Goal: Register for event/course

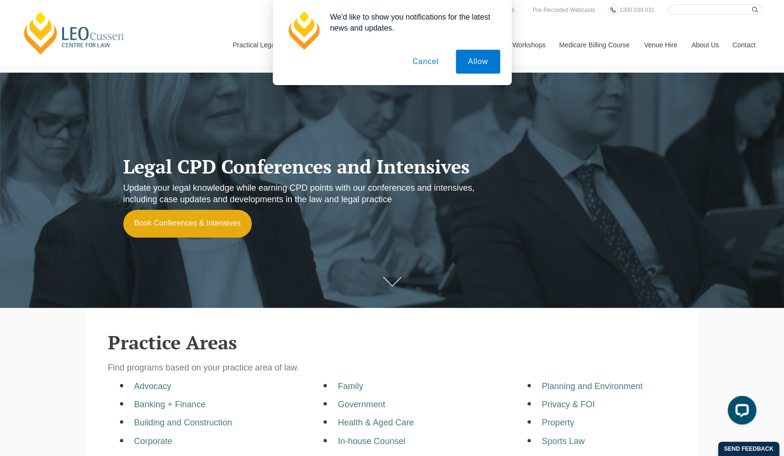
click at [430, 63] on button "Cancel" at bounding box center [425, 62] width 50 height 24
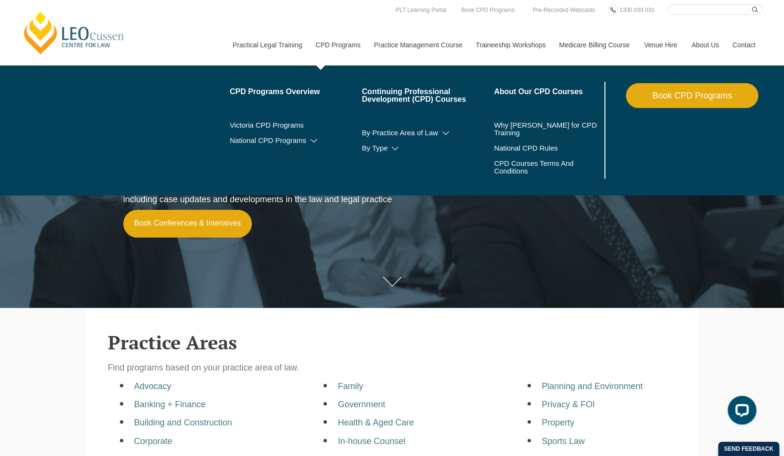
click at [328, 48] on link "CPD Programs" at bounding box center [337, 44] width 58 height 41
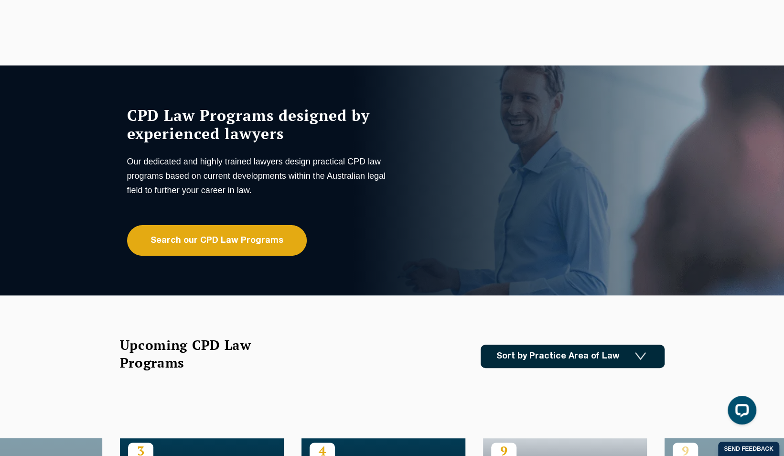
click at [306, 121] on h1 "CPD Law Programs designed by experienced lawyers" at bounding box center [258, 124] width 263 height 36
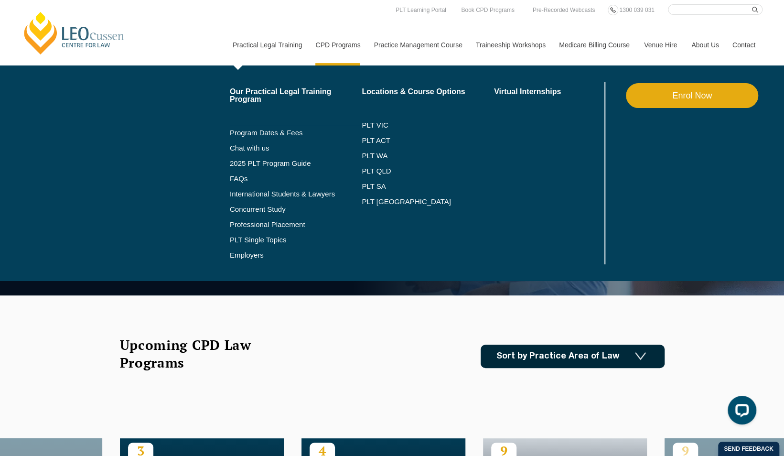
click at [266, 45] on link "Practical Legal Training" at bounding box center [267, 44] width 83 height 41
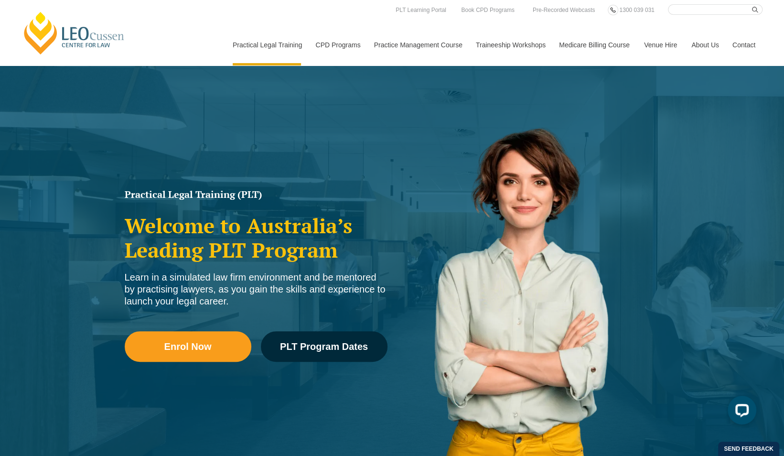
click at [682, 8] on input "Search here" at bounding box center [715, 9] width 95 height 11
type input "Trust Compliance Seminar"
click at [752, 4] on button "submit" at bounding box center [757, 9] width 11 height 11
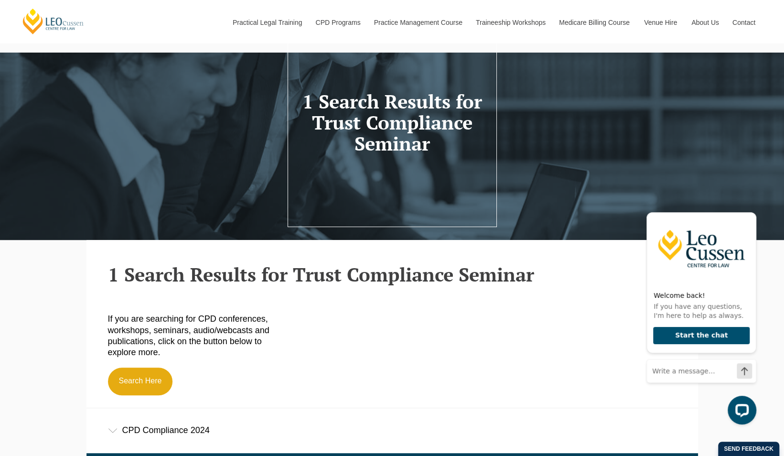
scroll to position [143, 0]
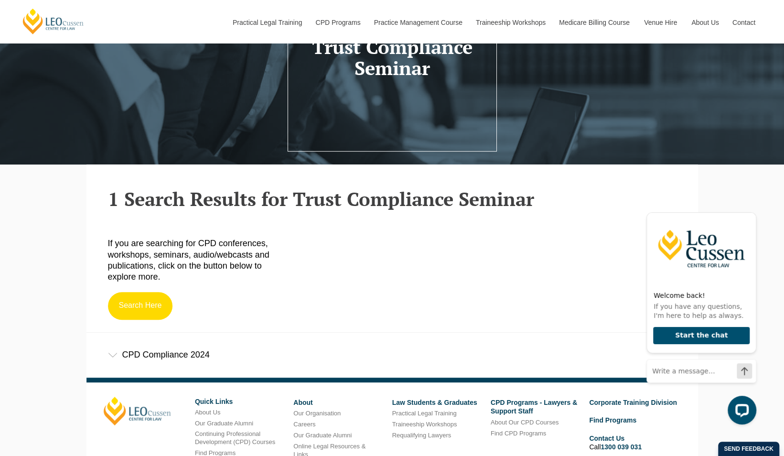
click at [142, 309] on link "Search Here" at bounding box center [140, 306] width 65 height 28
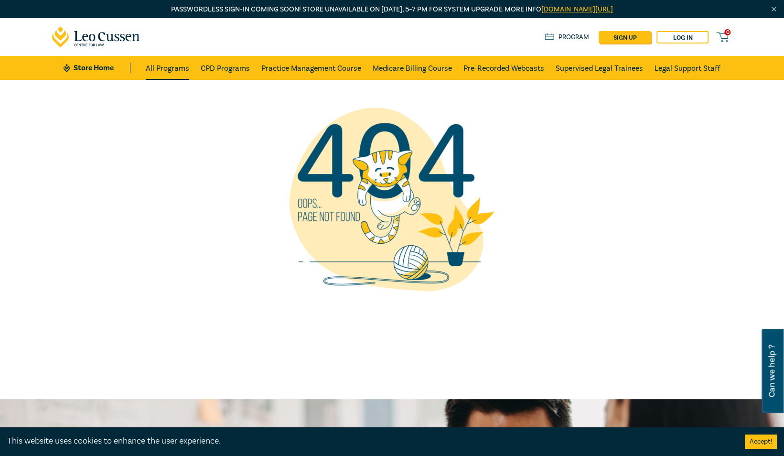
click at [160, 71] on link "All Programs" at bounding box center [167, 68] width 43 height 24
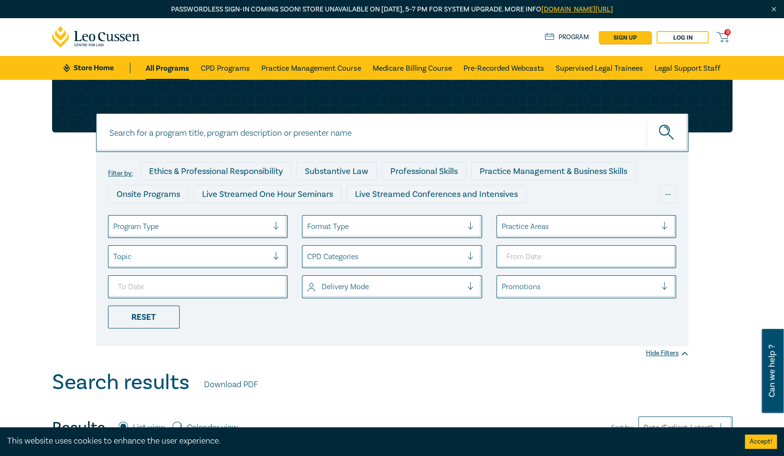
click at [473, 228] on div at bounding box center [474, 227] width 14 height 10
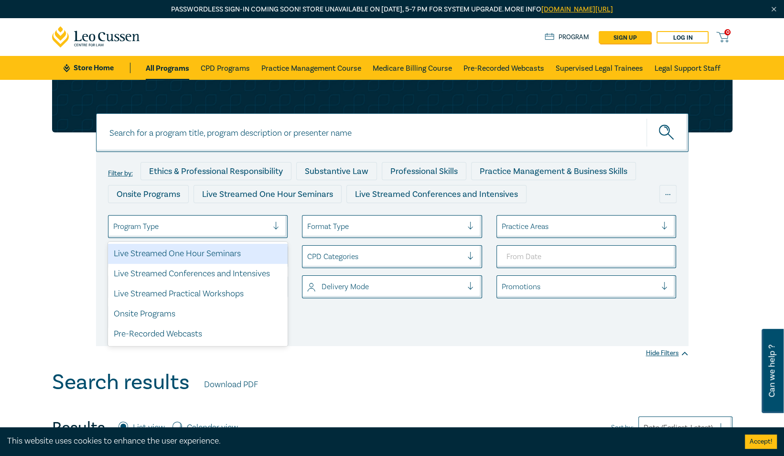
click at [276, 225] on div at bounding box center [280, 227] width 14 height 10
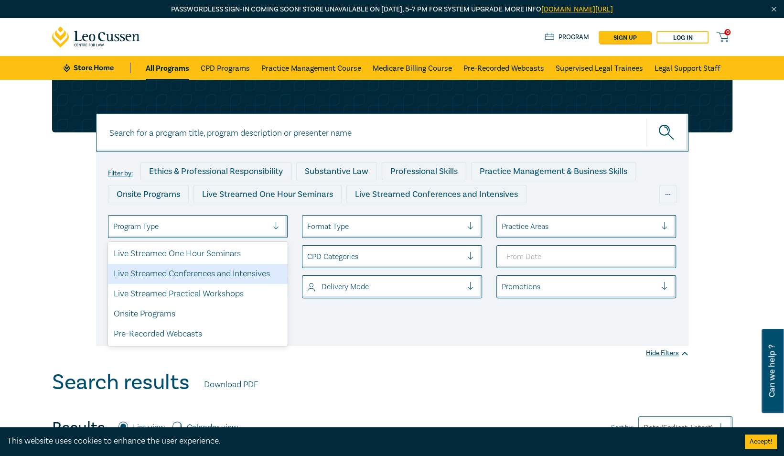
click at [190, 277] on div "Live Streamed Conferences and Intensives" at bounding box center [198, 274] width 180 height 20
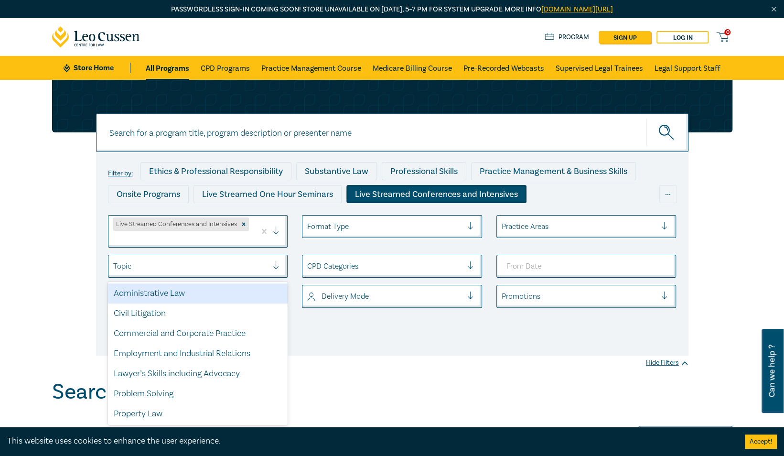
click at [276, 266] on div at bounding box center [280, 266] width 14 height 10
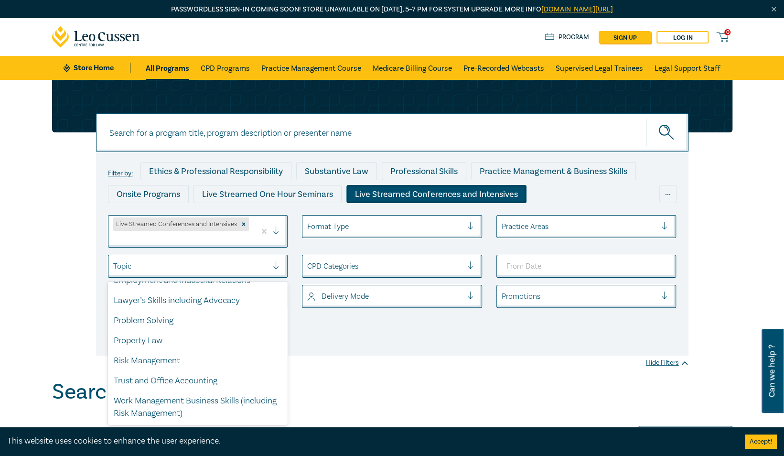
scroll to position [73, 0]
click at [185, 377] on div "Trust and Office Accounting" at bounding box center [198, 381] width 180 height 20
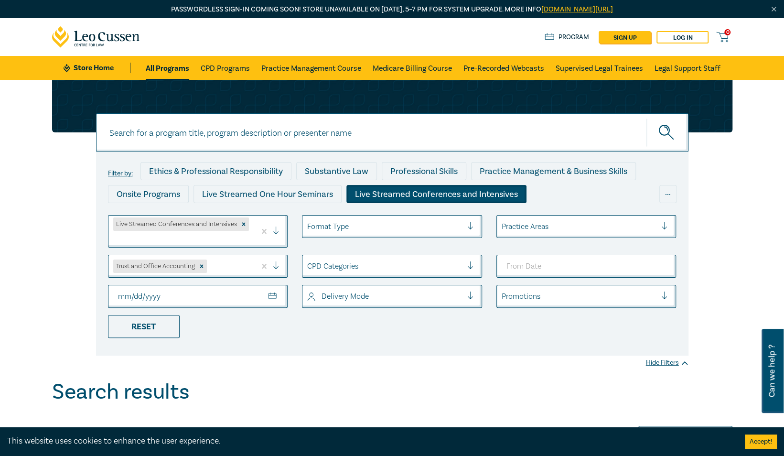
click at [274, 298] on input "To Date" at bounding box center [198, 296] width 180 height 23
click at [269, 296] on input "[DATE]" at bounding box center [198, 296] width 180 height 23
type input "[DATE]"
click at [149, 323] on div "Reset" at bounding box center [144, 326] width 72 height 23
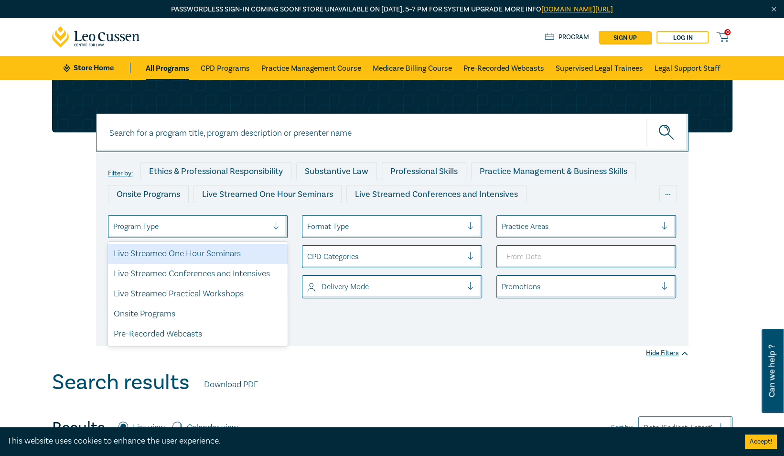
click at [278, 225] on div at bounding box center [280, 227] width 14 height 10
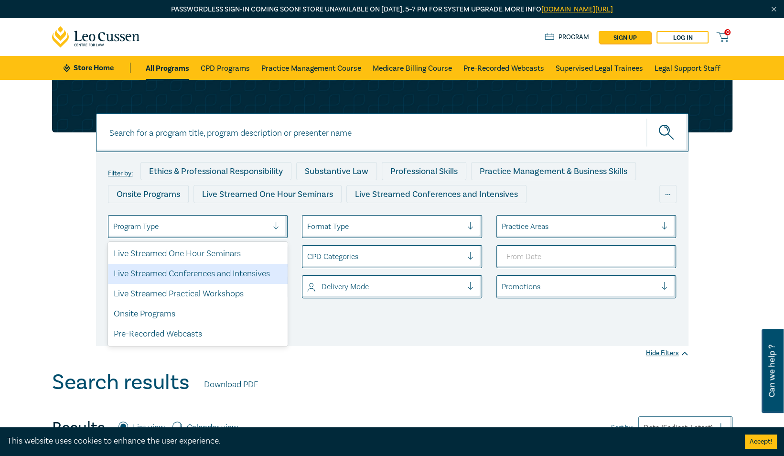
click at [223, 273] on div "Live Streamed Conferences and Intensives" at bounding box center [198, 274] width 180 height 20
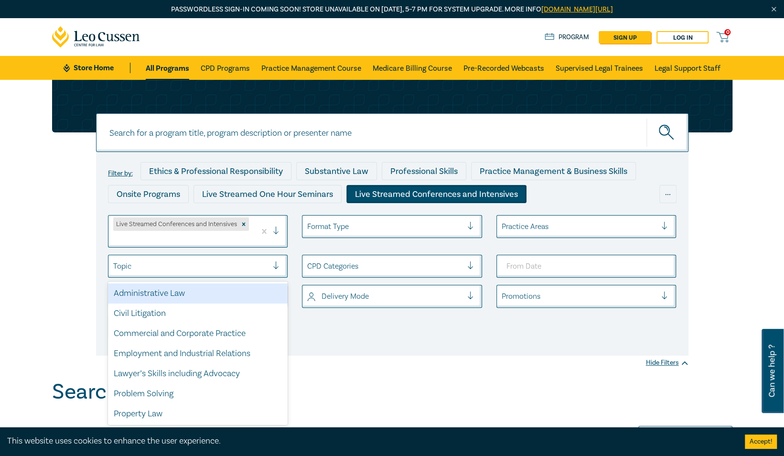
click at [241, 269] on div at bounding box center [190, 266] width 155 height 12
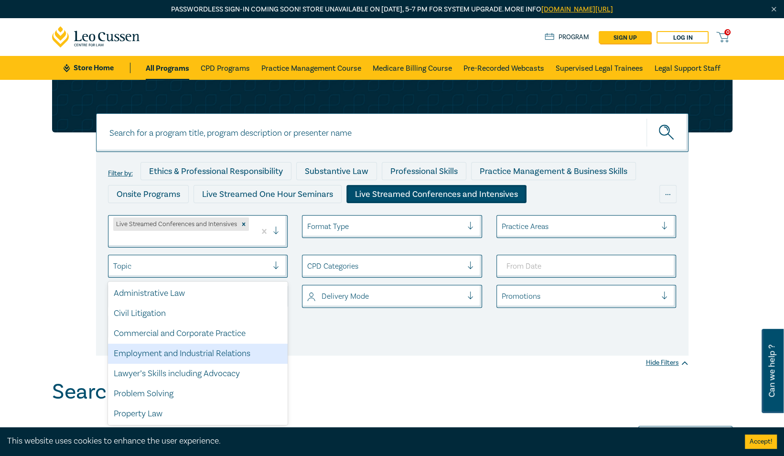
scroll to position [73, 0]
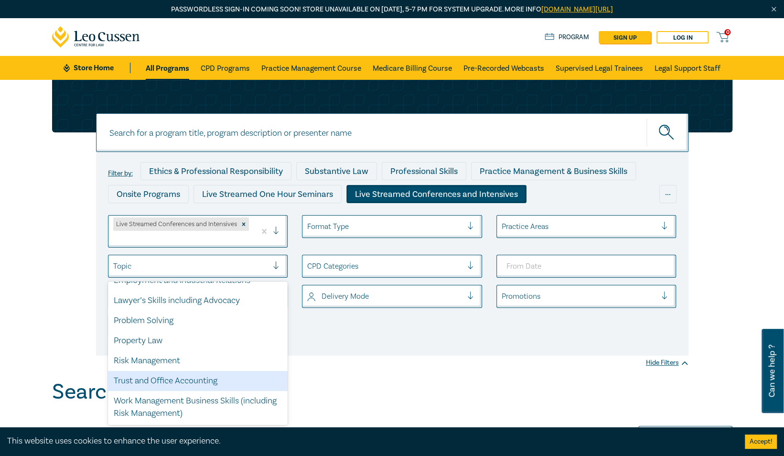
click at [164, 376] on div "Trust and Office Accounting" at bounding box center [198, 381] width 180 height 20
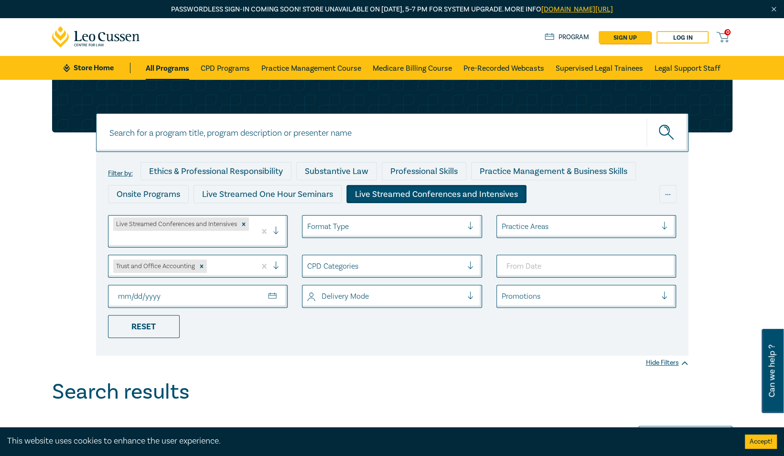
click at [212, 292] on input "To Date" at bounding box center [198, 296] width 180 height 23
click at [273, 293] on input "To Date" at bounding box center [198, 296] width 180 height 23
type input "[DATE]"
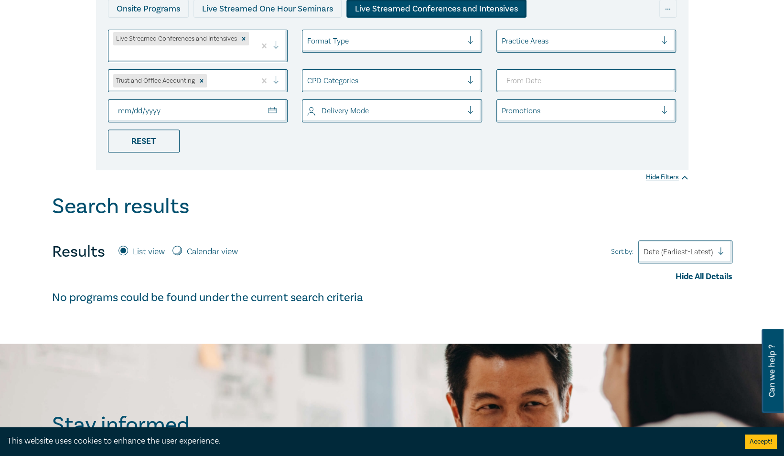
scroll to position [191, 0]
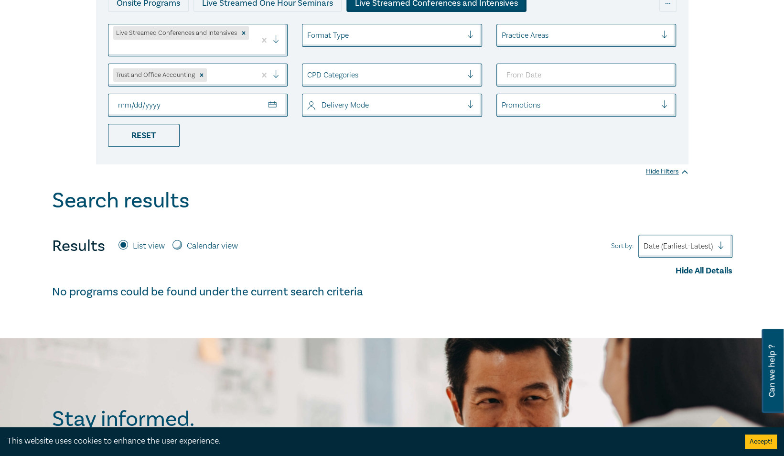
click at [303, 208] on div "Search results" at bounding box center [392, 203] width 680 height 30
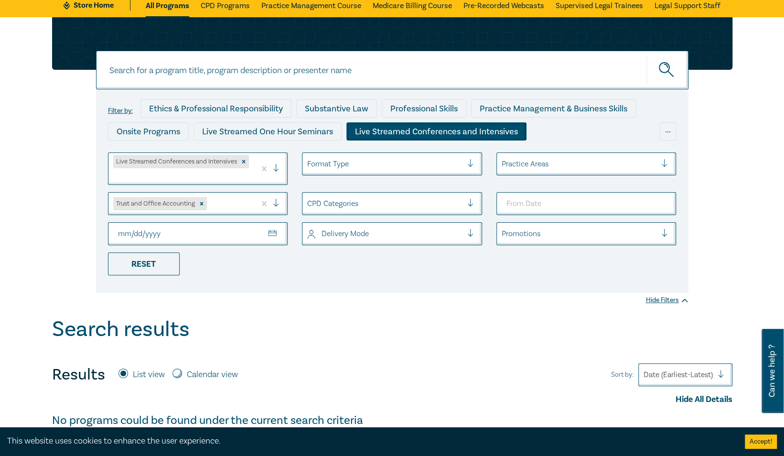
scroll to position [48, 0]
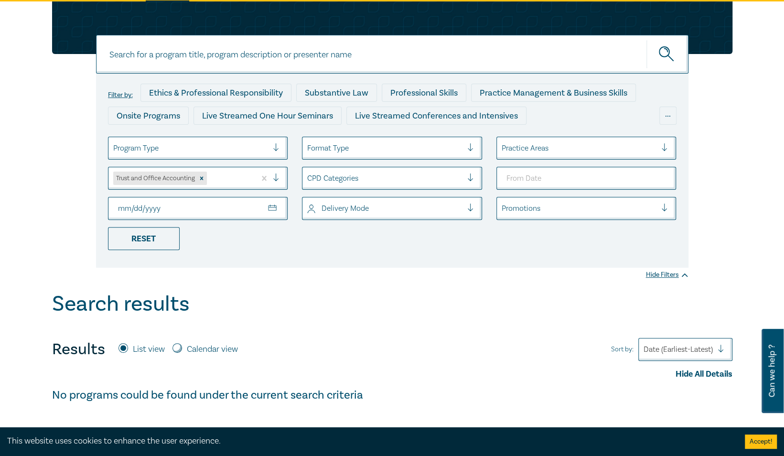
scroll to position [48, 0]
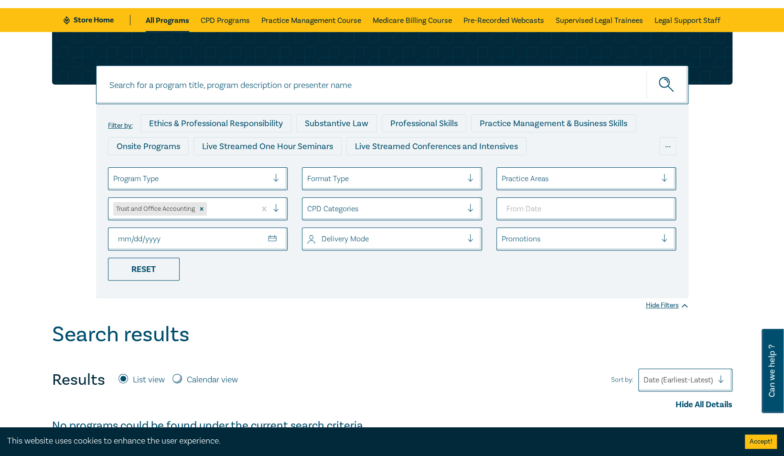
click at [243, 235] on input "[DATE]" at bounding box center [198, 238] width 180 height 23
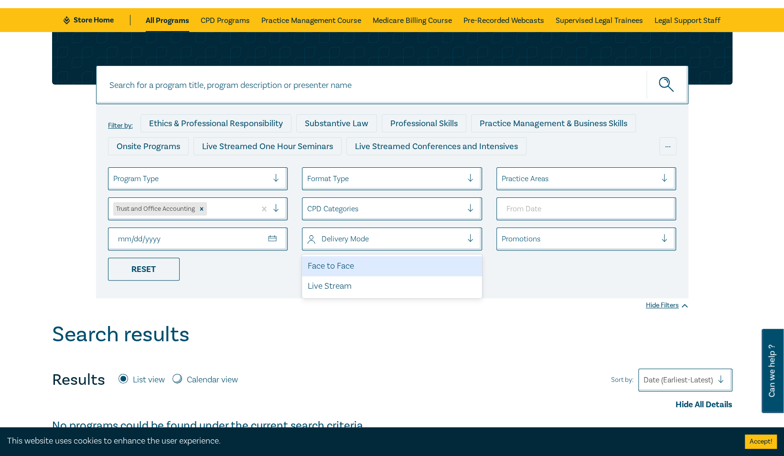
click at [345, 241] on div at bounding box center [384, 239] width 155 height 12
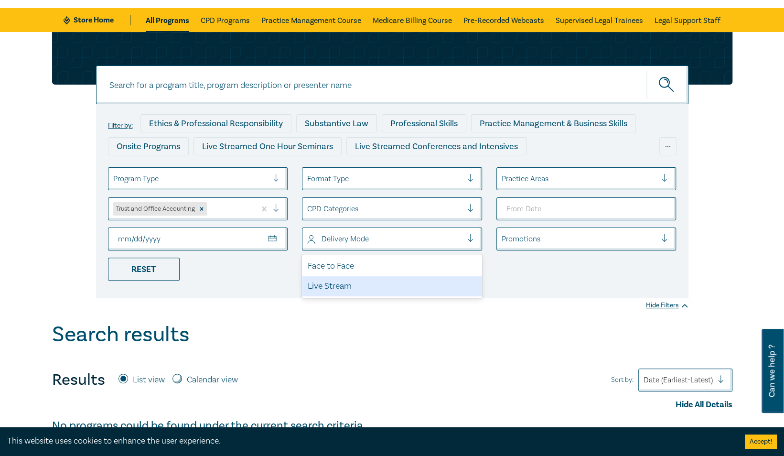
click at [333, 287] on div "Live Stream" at bounding box center [392, 286] width 180 height 20
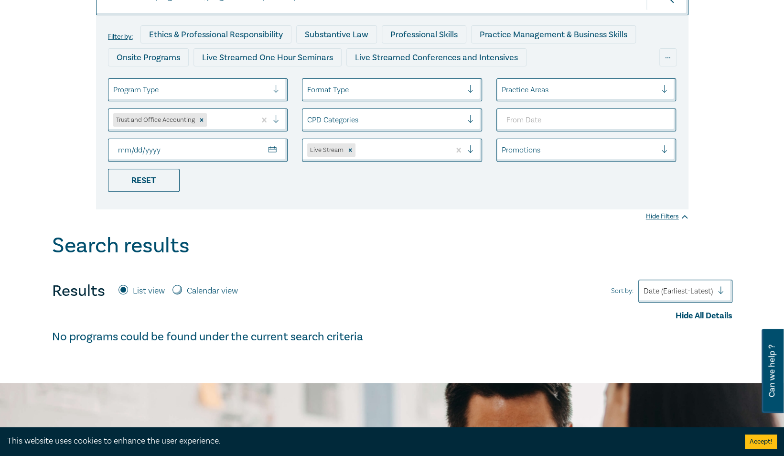
scroll to position [143, 0]
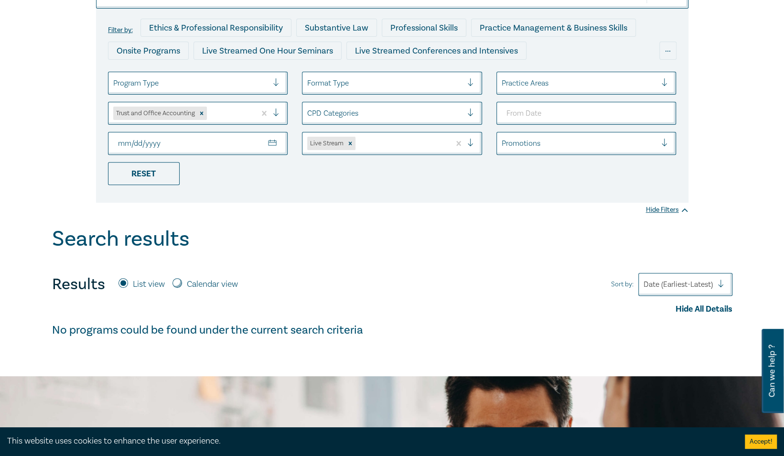
click at [176, 279] on input "Calendar view" at bounding box center [177, 283] width 10 height 10
radio input "true"
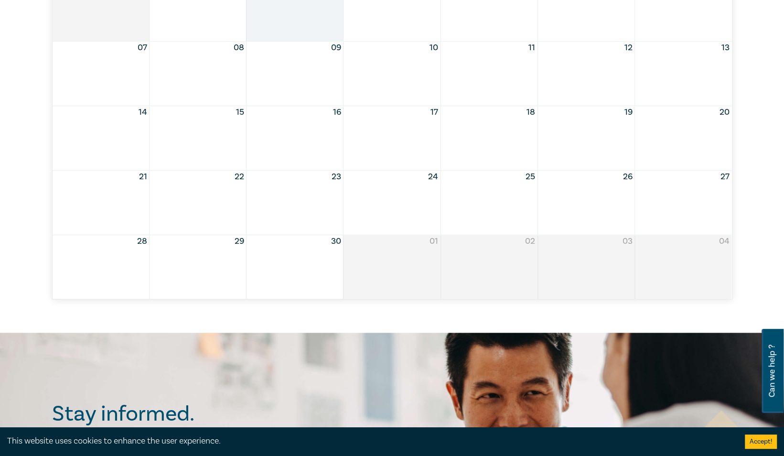
scroll to position [382, 0]
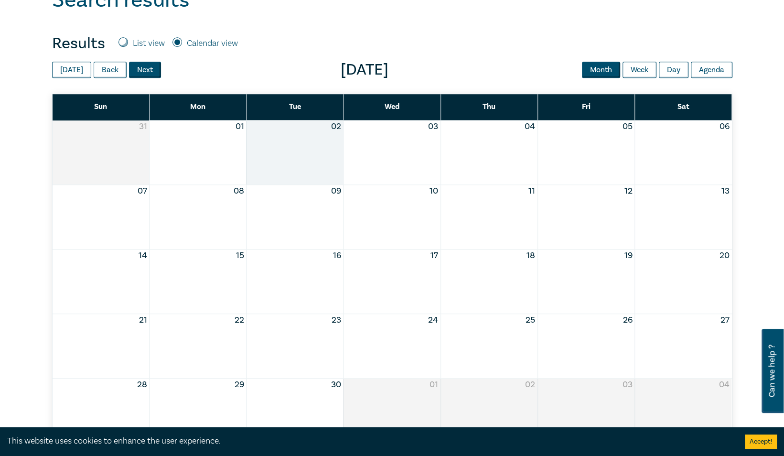
click at [139, 71] on button "Next" at bounding box center [145, 70] width 32 height 16
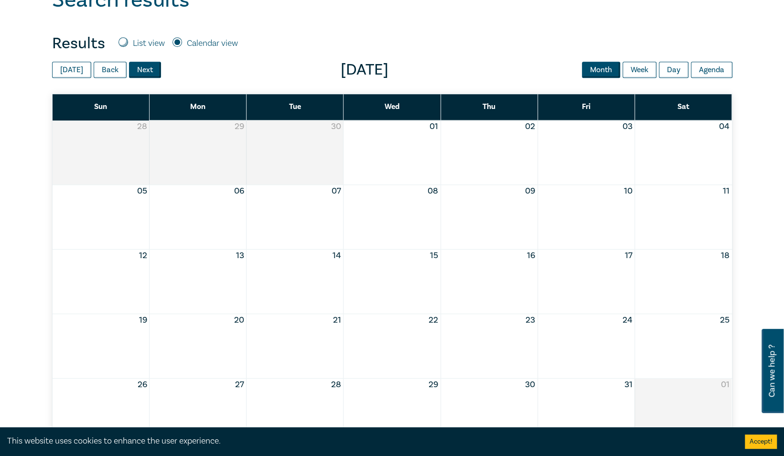
click at [139, 71] on button "Next" at bounding box center [145, 70] width 32 height 16
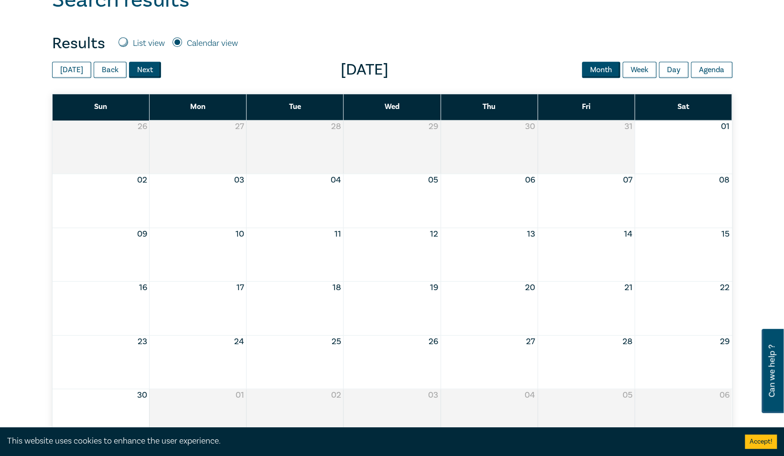
click at [139, 71] on button "Next" at bounding box center [145, 70] width 32 height 16
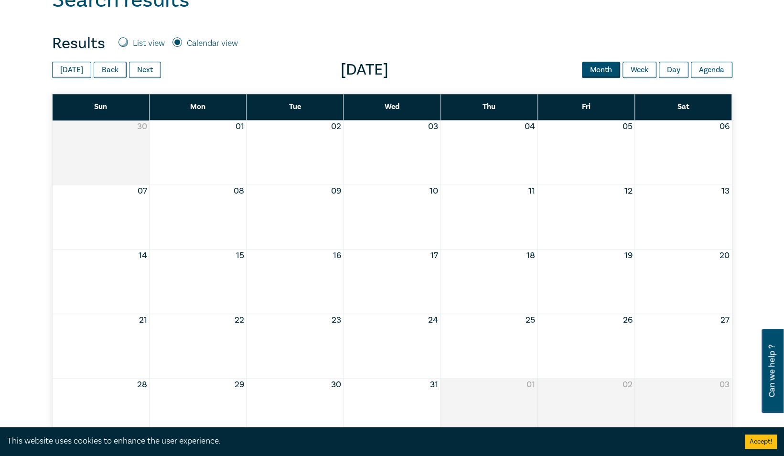
click at [388, 130] on div "03" at bounding box center [392, 126] width 97 height 12
click at [426, 125] on div "03" at bounding box center [392, 126] width 97 height 12
click at [433, 127] on button "03" at bounding box center [433, 126] width 10 height 12
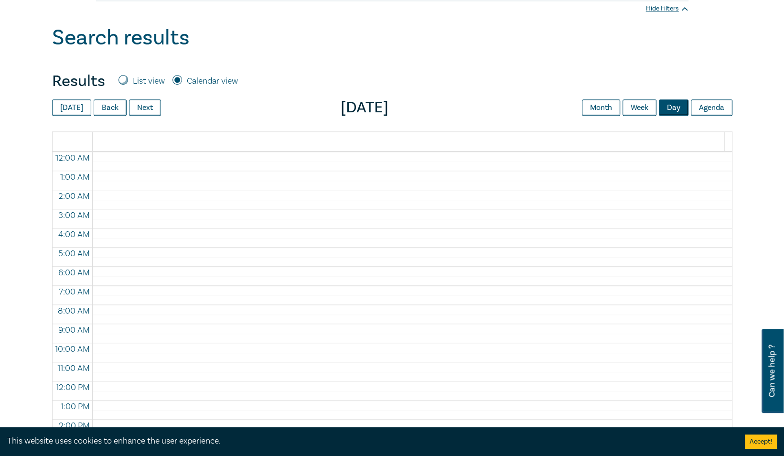
scroll to position [287, 0]
